Goal: Information Seeking & Learning: Learn about a topic

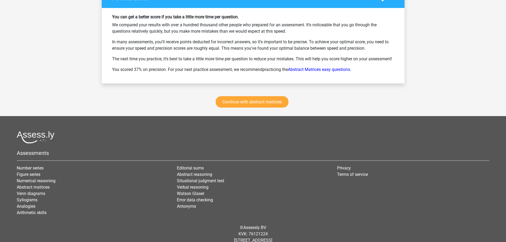
scroll to position [718, 0]
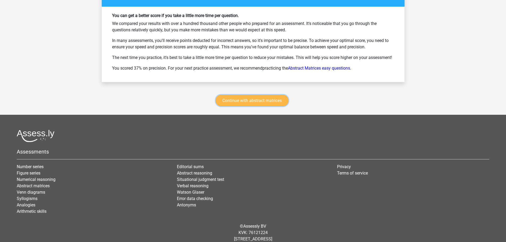
click at [243, 103] on font "Continue with abstract matrices" at bounding box center [252, 100] width 60 height 5
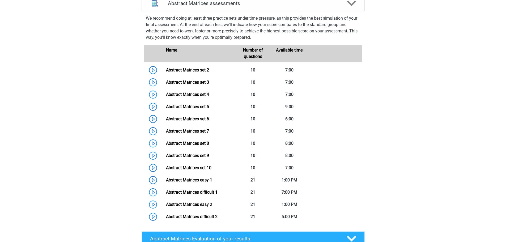
scroll to position [238, 0]
click at [196, 121] on link "Abstract Matrices set 6" at bounding box center [187, 118] width 43 height 5
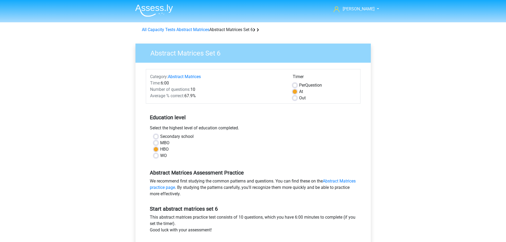
click at [160, 137] on label "Secondary school" at bounding box center [176, 136] width 33 height 6
click at [158, 137] on input "Secondary school" at bounding box center [156, 135] width 4 height 5
radio input "true"
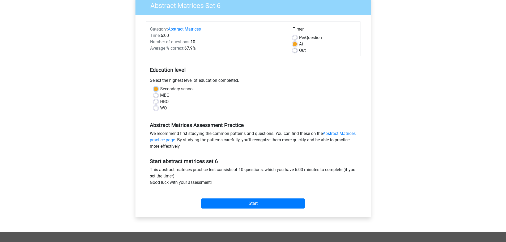
scroll to position [178, 0]
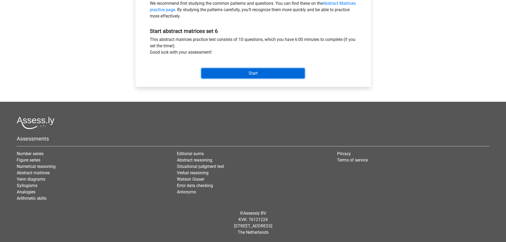
click at [254, 77] on input "Start" at bounding box center [252, 73] width 103 height 10
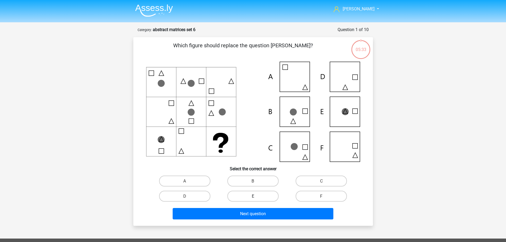
click at [254, 194] on font "E" at bounding box center [253, 196] width 2 height 5
click at [254, 196] on input "E" at bounding box center [254, 197] width 3 height 3
radio input "true"
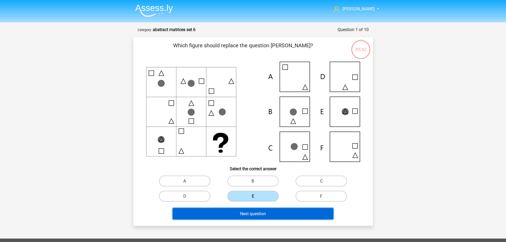
click at [256, 210] on button "Next question" at bounding box center [253, 213] width 161 height 11
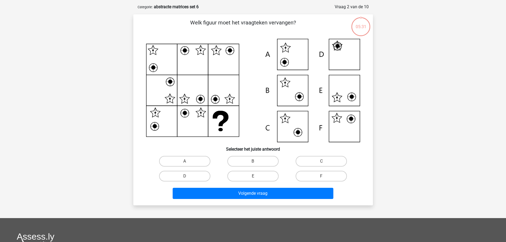
scroll to position [27, 0]
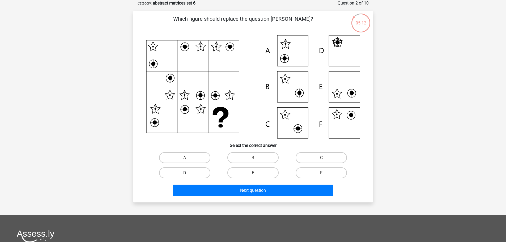
click at [203, 173] on label "D" at bounding box center [184, 172] width 51 height 11
click at [188, 173] on input "D" at bounding box center [186, 174] width 3 height 3
radio input "true"
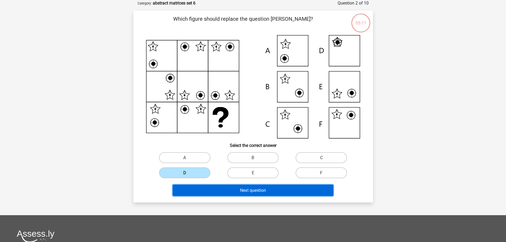
click at [244, 191] on font "Next question" at bounding box center [253, 190] width 26 height 5
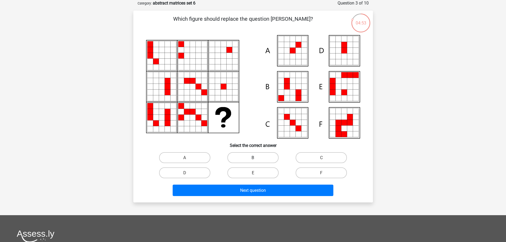
click at [256, 155] on label "B" at bounding box center [252, 157] width 51 height 11
click at [256, 158] on input "B" at bounding box center [254, 159] width 3 height 3
radio input "true"
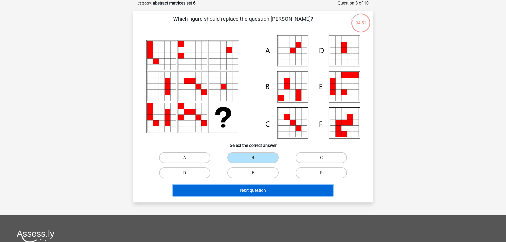
click at [249, 191] on font "Next question" at bounding box center [253, 190] width 26 height 5
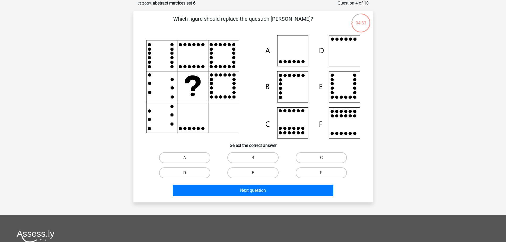
click at [188, 173] on input "D" at bounding box center [186, 174] width 3 height 3
radio input "true"
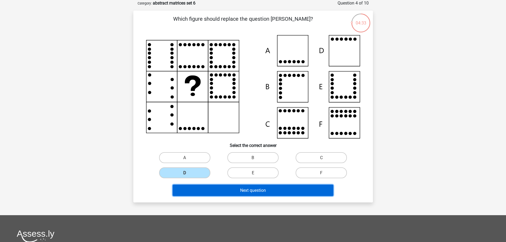
click at [254, 190] on font "Next question" at bounding box center [253, 190] width 26 height 5
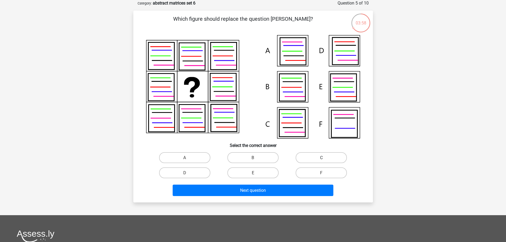
click at [308, 155] on label "C" at bounding box center [321, 157] width 51 height 11
click at [322, 158] on input "C" at bounding box center [323, 159] width 3 height 3
radio input "true"
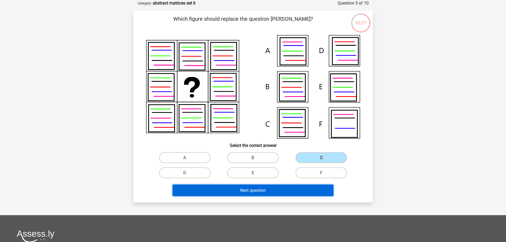
click at [265, 188] on font "Next question" at bounding box center [253, 190] width 26 height 5
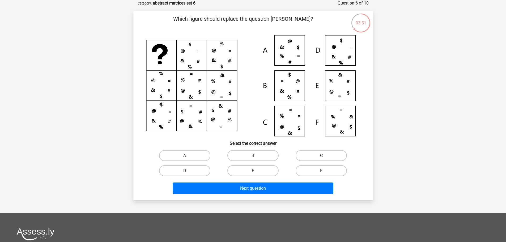
click at [314, 153] on label "C" at bounding box center [321, 155] width 51 height 11
click at [322, 155] on input "C" at bounding box center [323, 156] width 3 height 3
radio input "true"
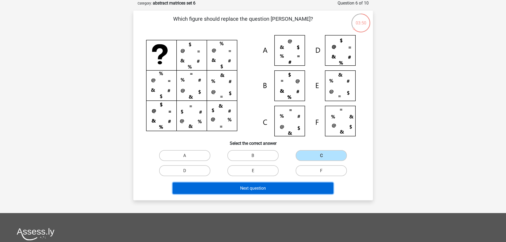
click at [252, 188] on font "Next question" at bounding box center [253, 188] width 26 height 5
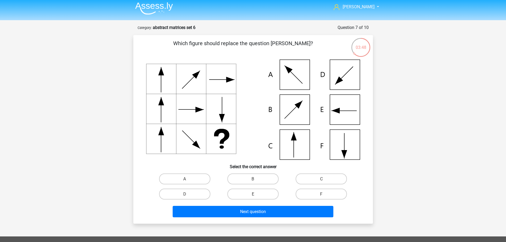
scroll to position [0, 0]
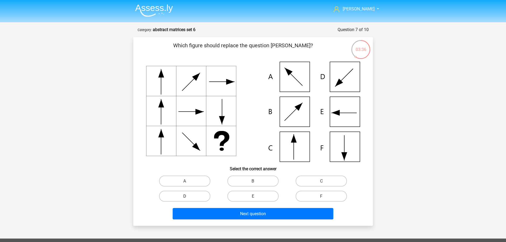
click at [191, 197] on label "D" at bounding box center [184, 196] width 51 height 11
click at [188, 197] on input "D" at bounding box center [186, 197] width 3 height 3
radio input "true"
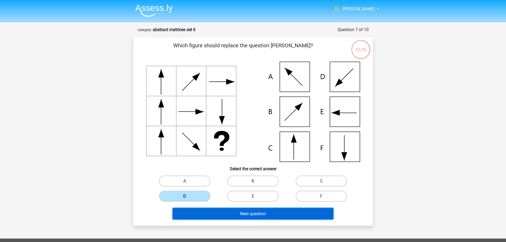
click at [222, 209] on button "Next question" at bounding box center [253, 213] width 161 height 11
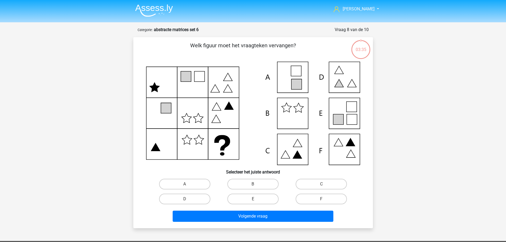
scroll to position [27, 0]
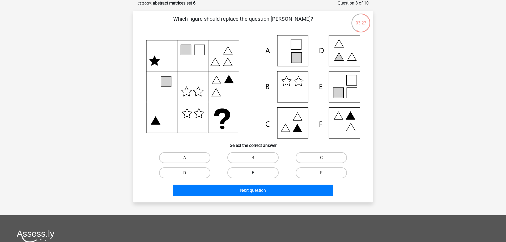
click at [264, 173] on label "E" at bounding box center [252, 172] width 51 height 11
click at [256, 173] on input "E" at bounding box center [254, 174] width 3 height 3
radio input "true"
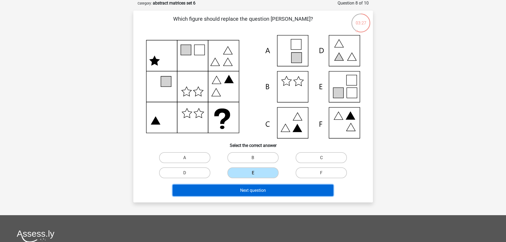
click at [266, 191] on button "Next question" at bounding box center [253, 190] width 161 height 11
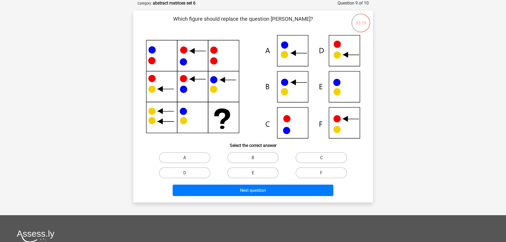
click at [272, 175] on label "E" at bounding box center [252, 172] width 51 height 11
click at [256, 175] on input "E" at bounding box center [254, 174] width 3 height 3
radio input "true"
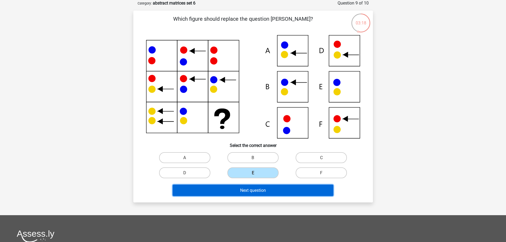
click at [264, 188] on font "Next question" at bounding box center [253, 190] width 26 height 5
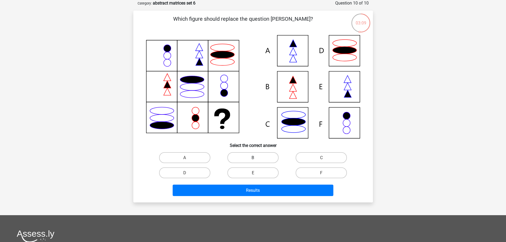
click at [272, 155] on label "B" at bounding box center [252, 157] width 51 height 11
click at [256, 158] on input "B" at bounding box center [254, 159] width 3 height 3
radio input "true"
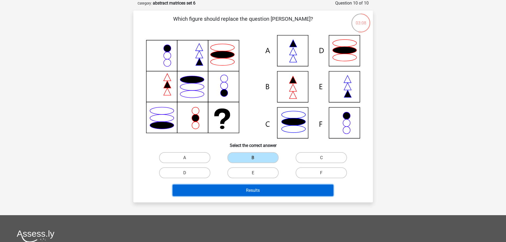
click at [257, 188] on font "Results" at bounding box center [253, 190] width 14 height 5
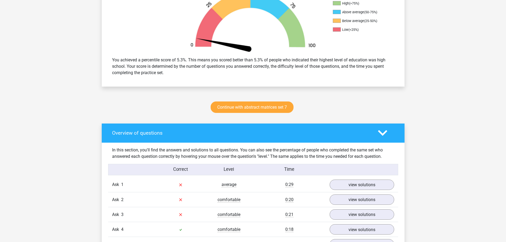
scroll to position [292, 0]
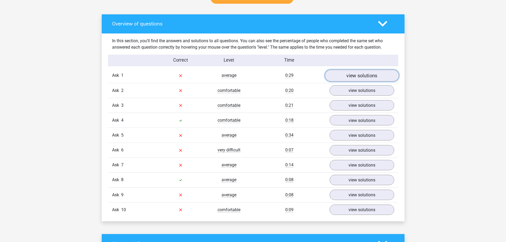
click at [375, 73] on font "view solutions" at bounding box center [362, 76] width 31 height 6
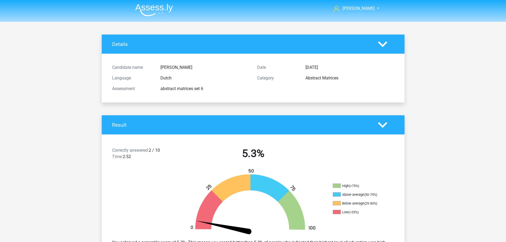
scroll to position [0, 0]
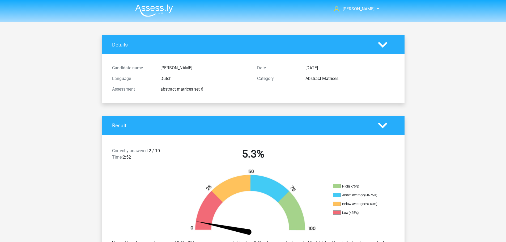
click at [370, 124] on h4 "Result" at bounding box center [241, 126] width 258 height 6
click at [379, 123] on polygon at bounding box center [382, 126] width 9 height 6
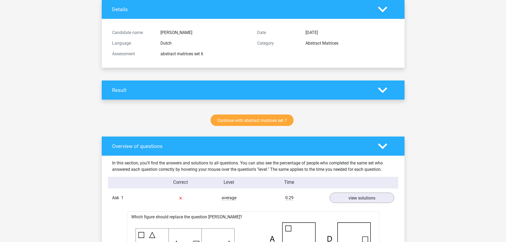
scroll to position [133, 0]
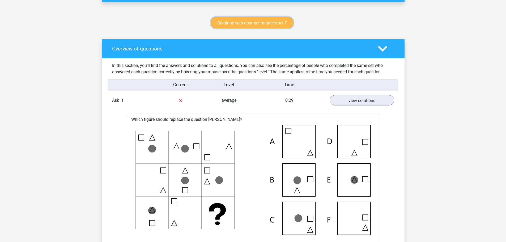
click at [234, 25] on font "Continue with abstract matrices set 7" at bounding box center [252, 22] width 70 height 5
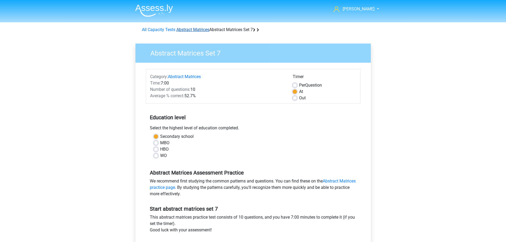
click at [192, 31] on font "Abstract Matrices" at bounding box center [192, 29] width 33 height 5
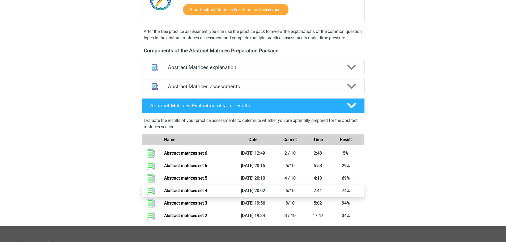
scroll to position [133, 0]
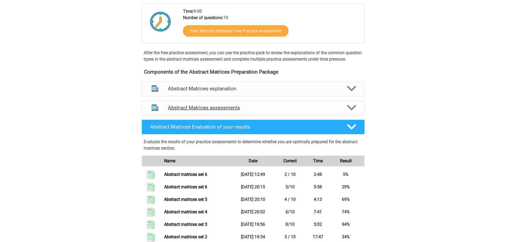
click at [350, 112] on icon at bounding box center [351, 107] width 9 height 9
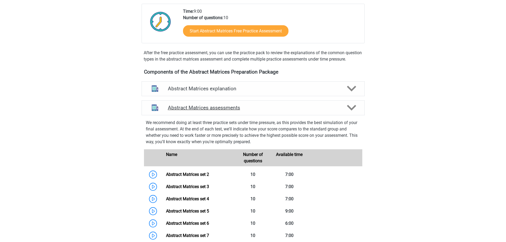
click at [347, 112] on icon at bounding box center [351, 107] width 9 height 9
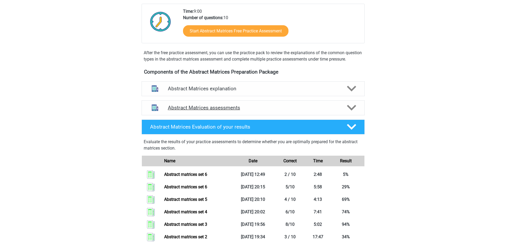
click at [353, 112] on icon at bounding box center [351, 107] width 9 height 9
